Goal: Task Accomplishment & Management: Manage account settings

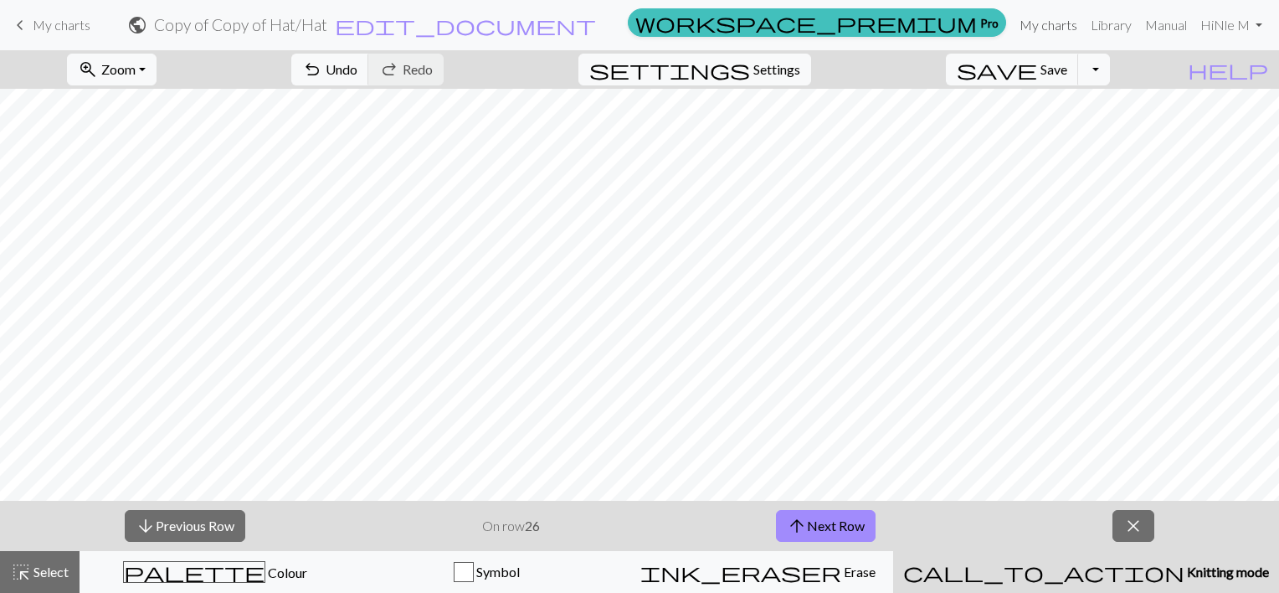
click at [1065, 24] on link "My charts" at bounding box center [1048, 24] width 71 height 33
click at [1067, 69] on span "Save" at bounding box center [1053, 69] width 27 height 16
click at [1029, 23] on link "My charts" at bounding box center [1048, 24] width 71 height 33
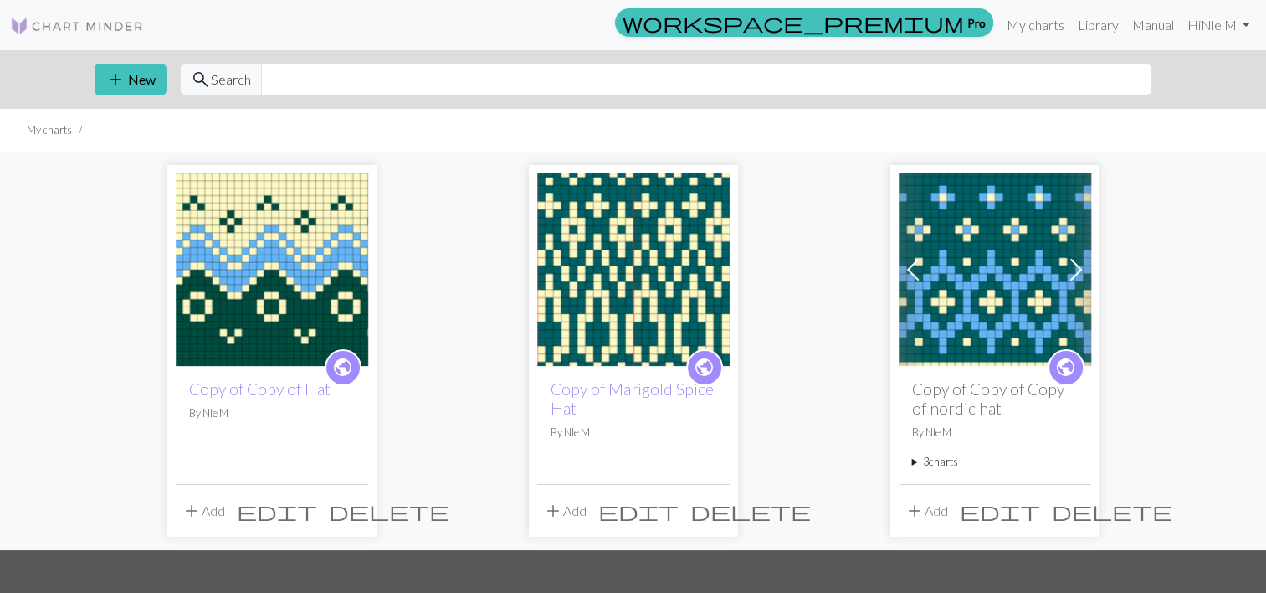
click at [924, 278] on span at bounding box center [913, 269] width 27 height 27
click at [1065, 270] on span at bounding box center [1076, 269] width 27 height 27
click at [998, 261] on img at bounding box center [995, 269] width 192 height 192
click at [266, 241] on img at bounding box center [272, 269] width 192 height 192
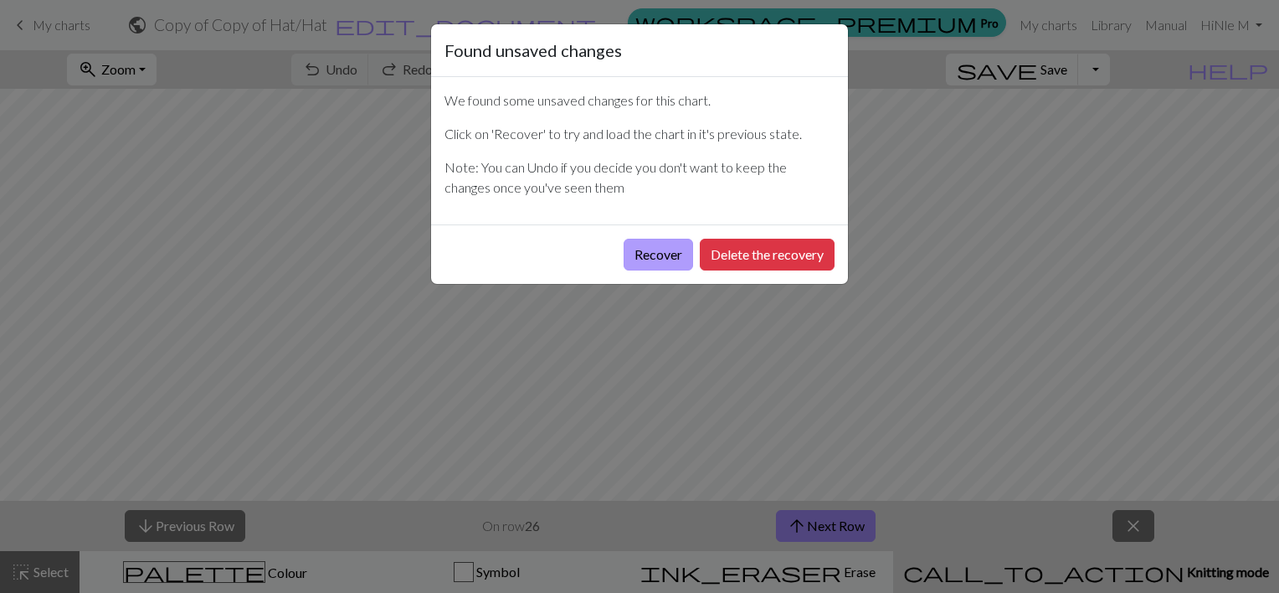
click at [657, 254] on button "Recover" at bounding box center [657, 255] width 69 height 32
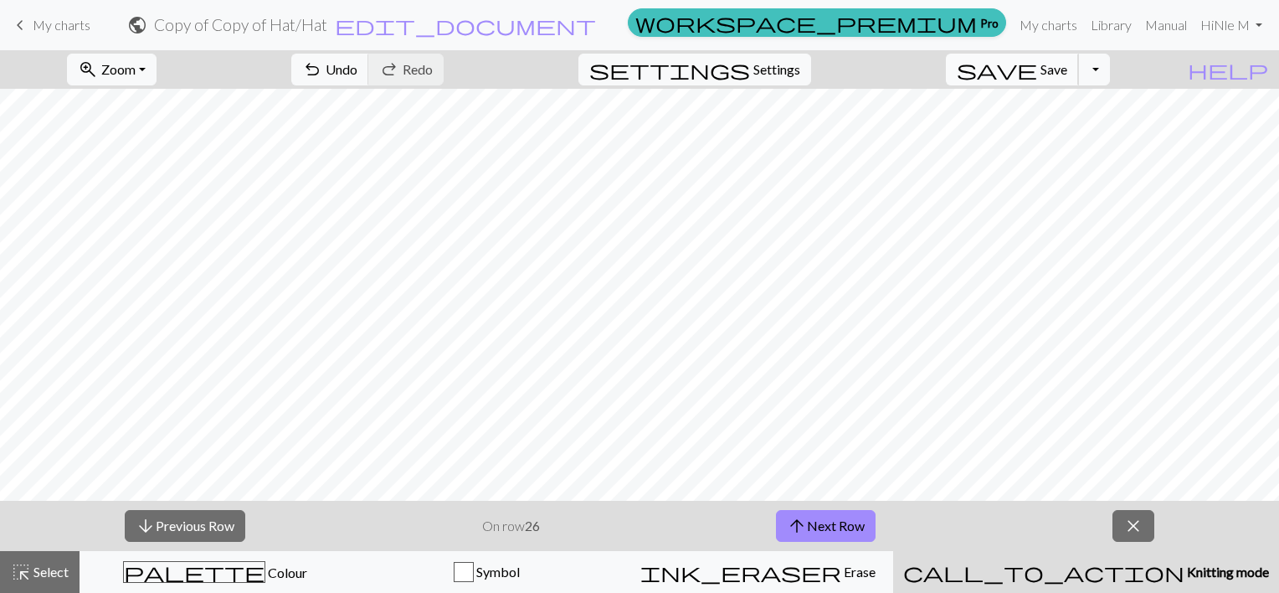
click at [1037, 70] on span "save" at bounding box center [997, 69] width 80 height 23
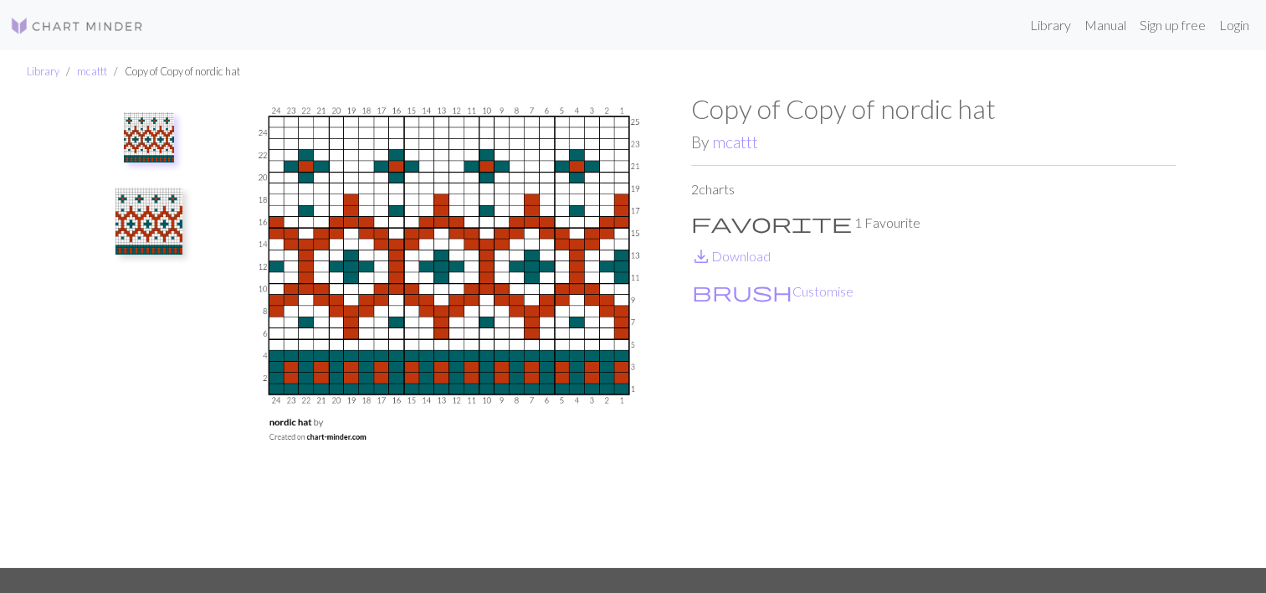
click at [167, 217] on img at bounding box center [148, 220] width 67 height 67
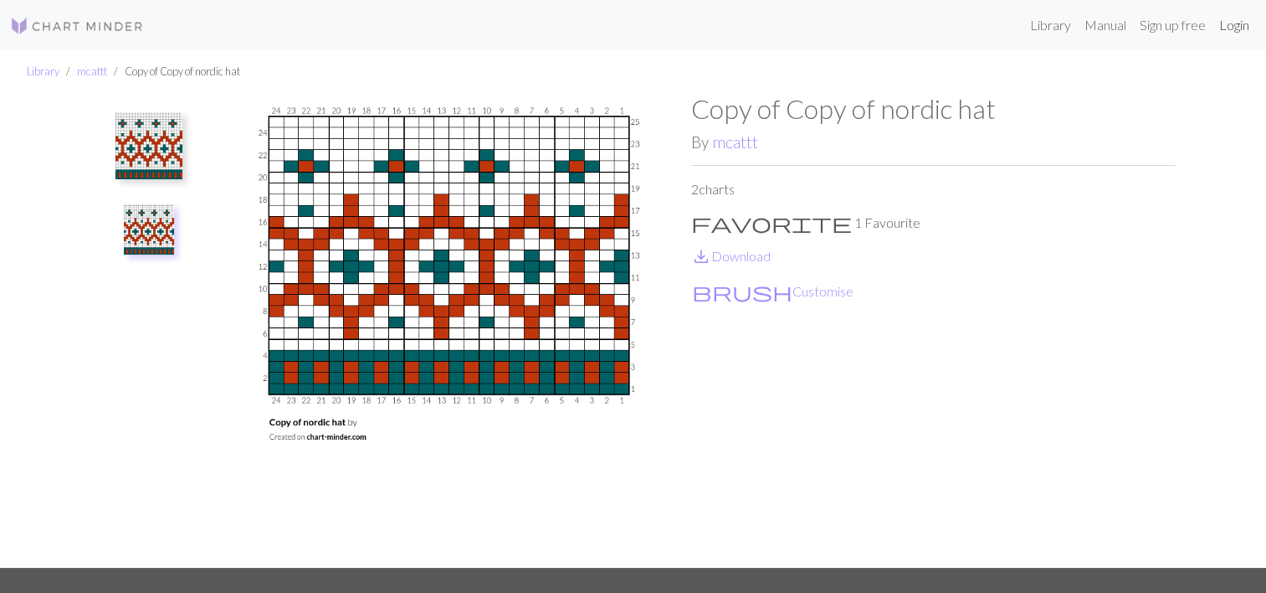
click at [1217, 26] on link "Login" at bounding box center [1235, 24] width 44 height 33
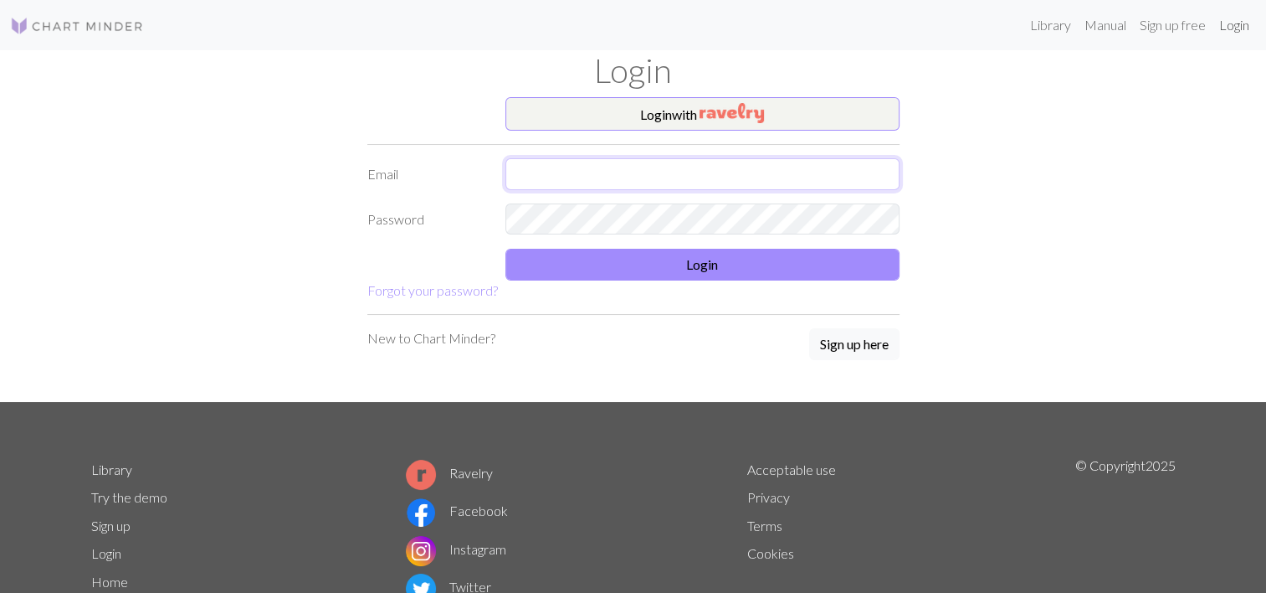
type input "iguessyoullneverknow7@gmail.com"
click at [670, 279] on form "Login with Email iguessyoullneverknow7@gmail.com Password Login Forgot your pas…" at bounding box center [633, 198] width 532 height 203
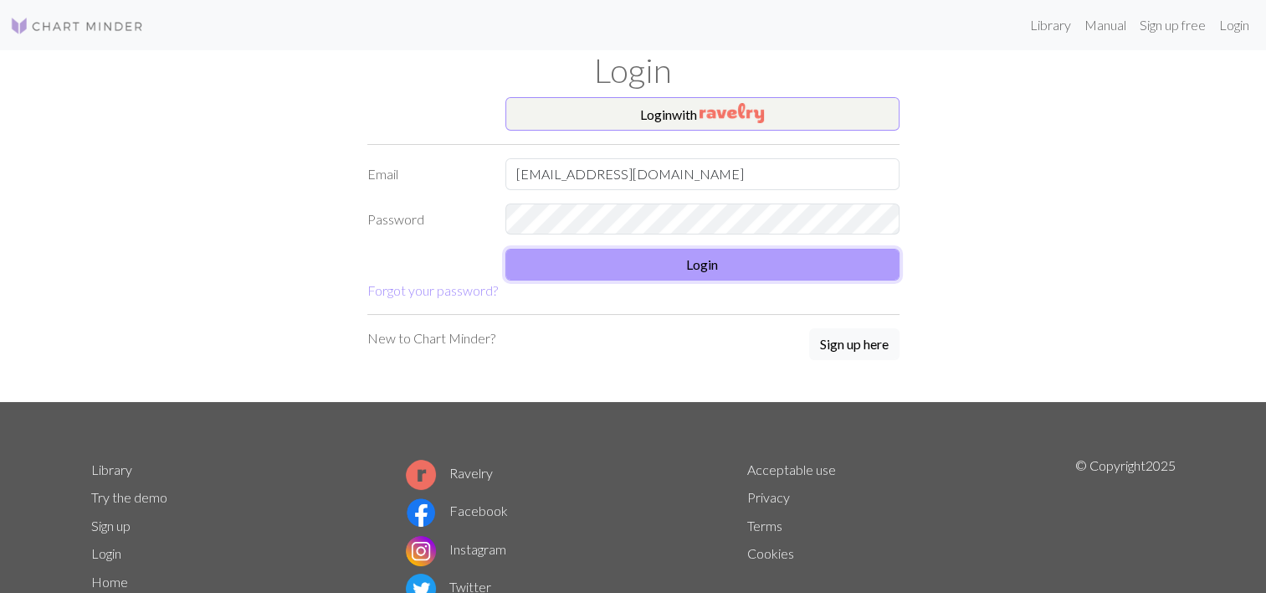
click at [670, 269] on button "Login" at bounding box center [702, 265] width 394 height 32
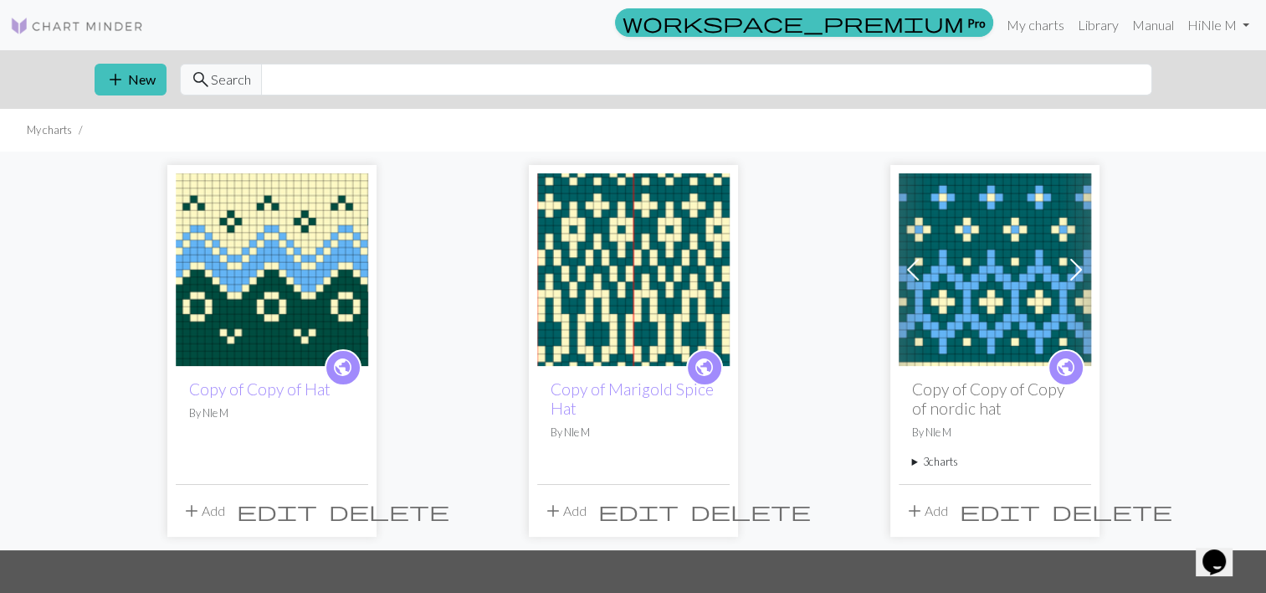
click at [1011, 314] on img at bounding box center [995, 269] width 192 height 192
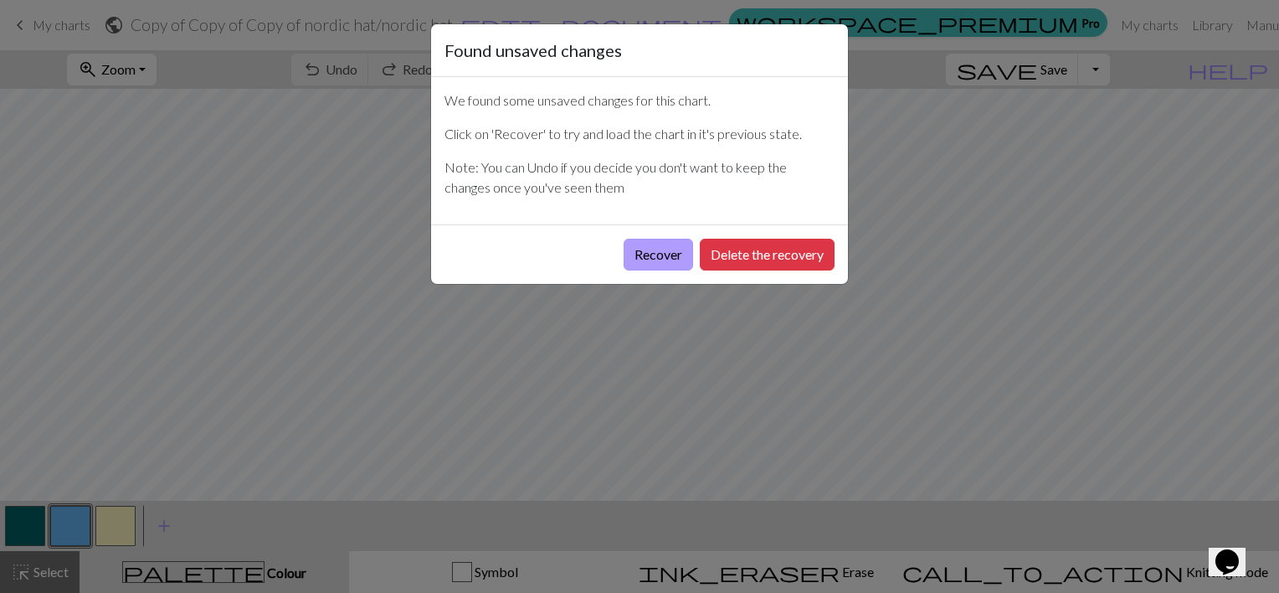
click at [671, 249] on button "Recover" at bounding box center [657, 255] width 69 height 32
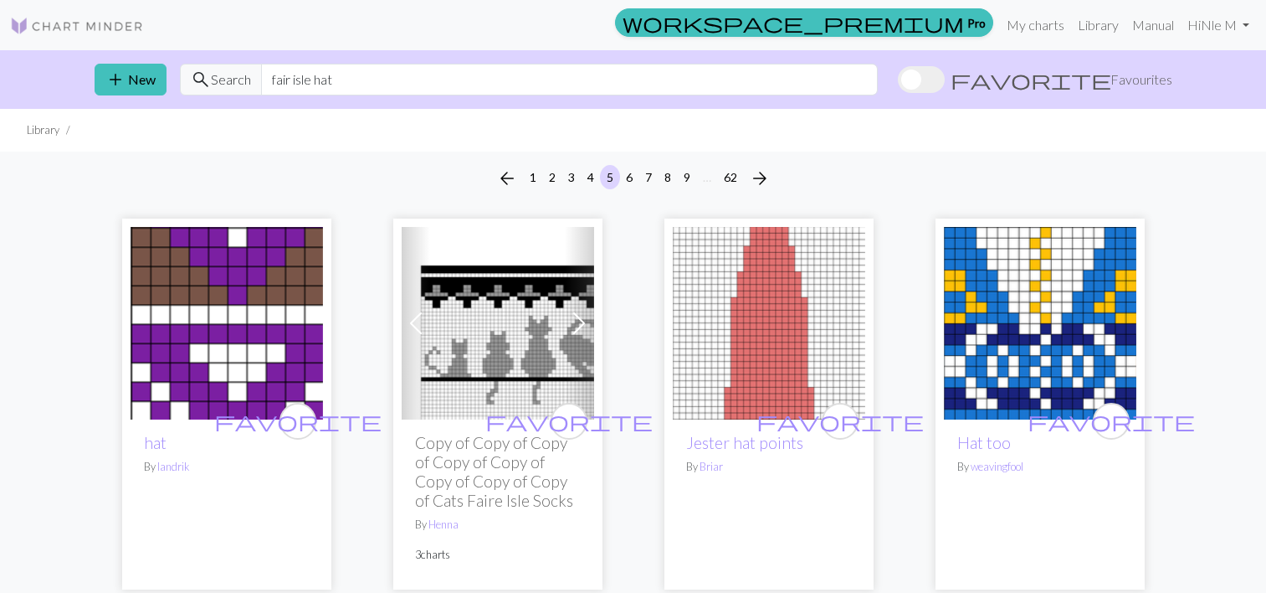
scroll to position [2641, 0]
